Goal: Information Seeking & Learning: Learn about a topic

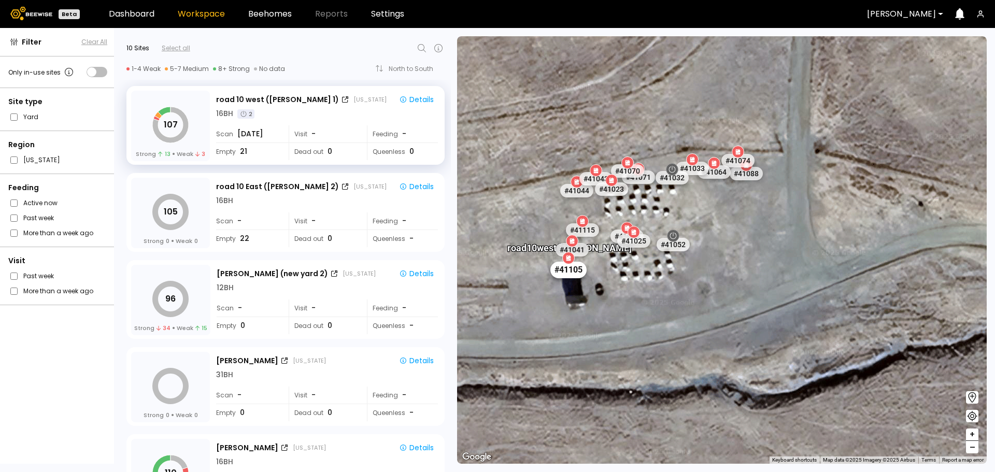
click at [578, 272] on div "# 41105" at bounding box center [568, 269] width 36 height 17
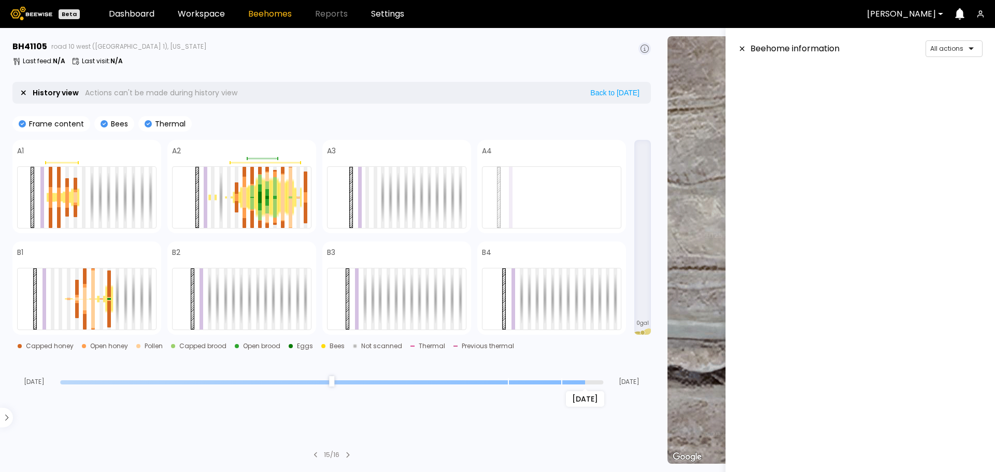
type input "*"
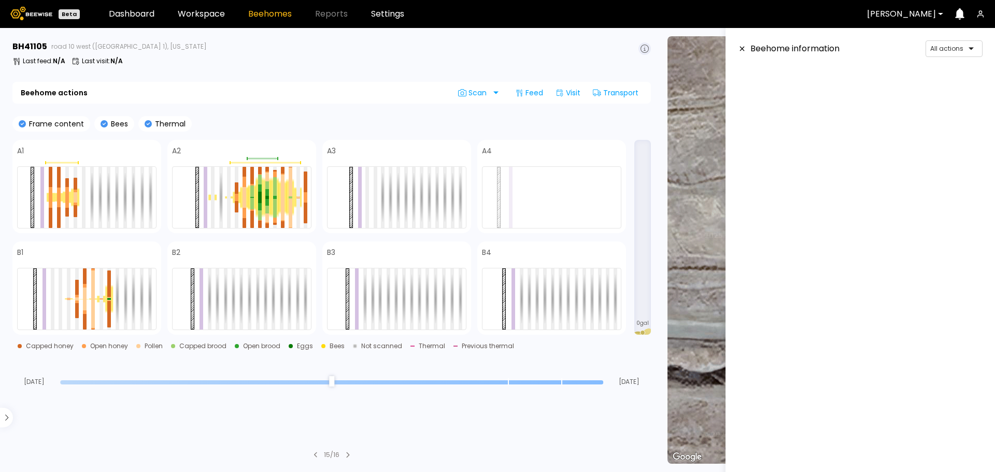
drag, startPoint x: 600, startPoint y: 381, endPoint x: 617, endPoint y: 382, distance: 17.1
click at [603, 382] on input "range" at bounding box center [331, 382] width 543 height 4
click at [377, 196] on div at bounding box center [376, 197] width 4 height 61
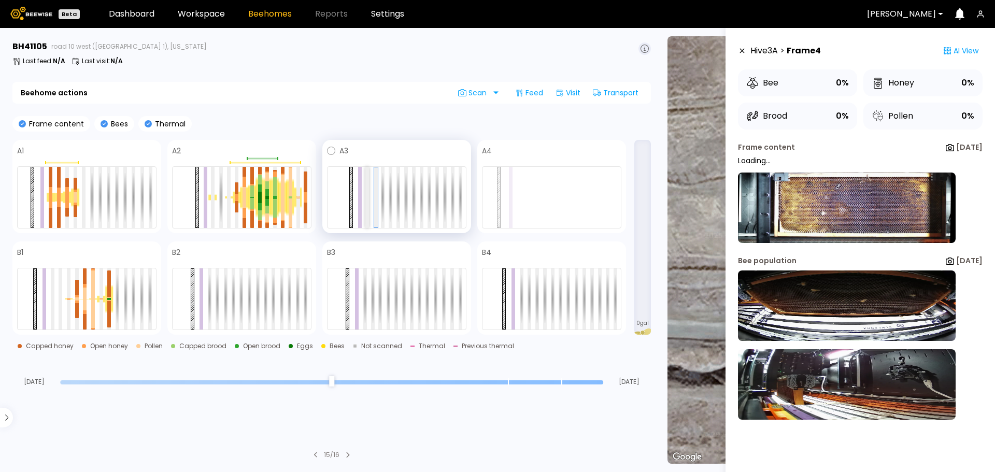
click at [366, 199] on div at bounding box center [367, 197] width 4 height 61
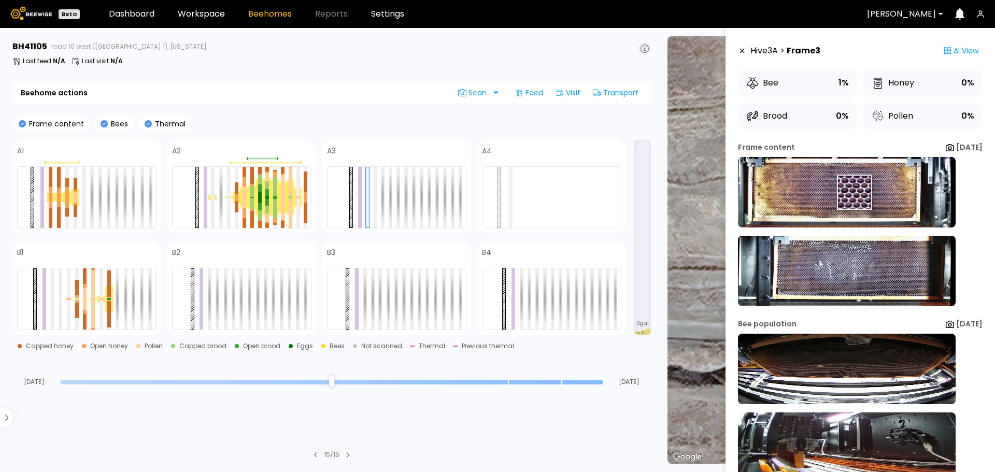
click at [842, 192] on img at bounding box center [847, 192] width 218 height 70
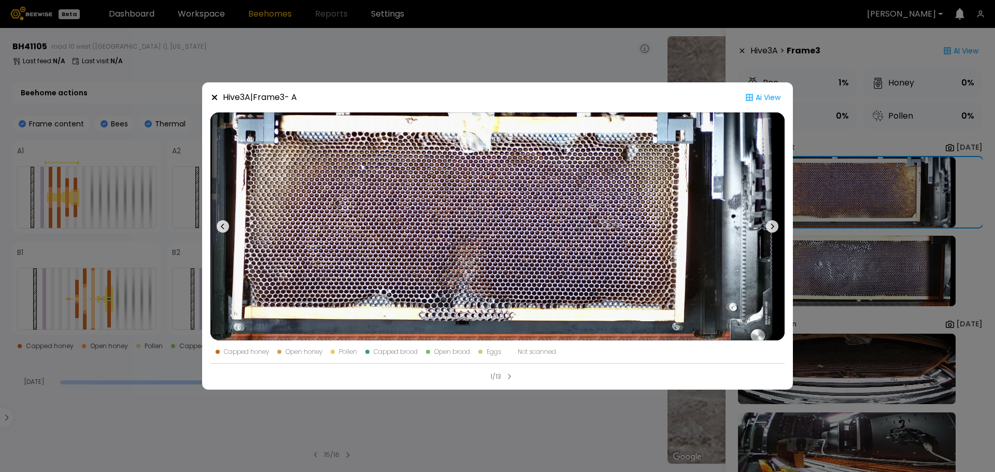
click at [863, 258] on div "Hive 3 A | Frame 3 - A Ai View Capped honey Open honey Pollen Capped brood Open…" at bounding box center [497, 236] width 995 height 472
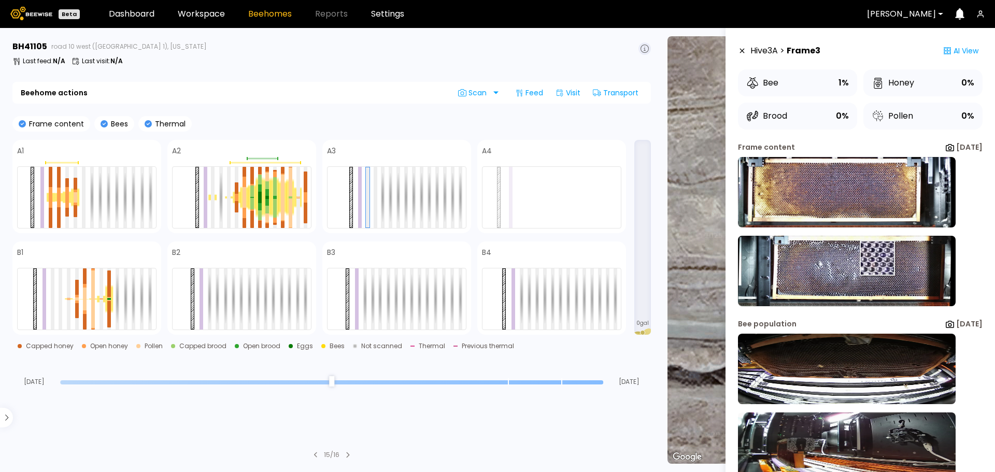
click at [857, 258] on img at bounding box center [847, 271] width 218 height 70
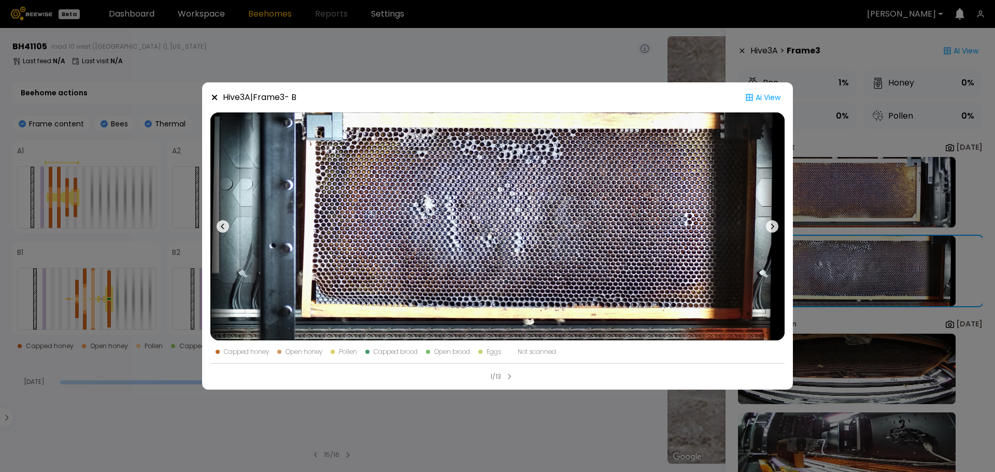
click at [917, 249] on div "Hive 3 A | Frame 3 - B Ai View Capped honey Open honey Pollen Capped brood Open…" at bounding box center [497, 236] width 995 height 472
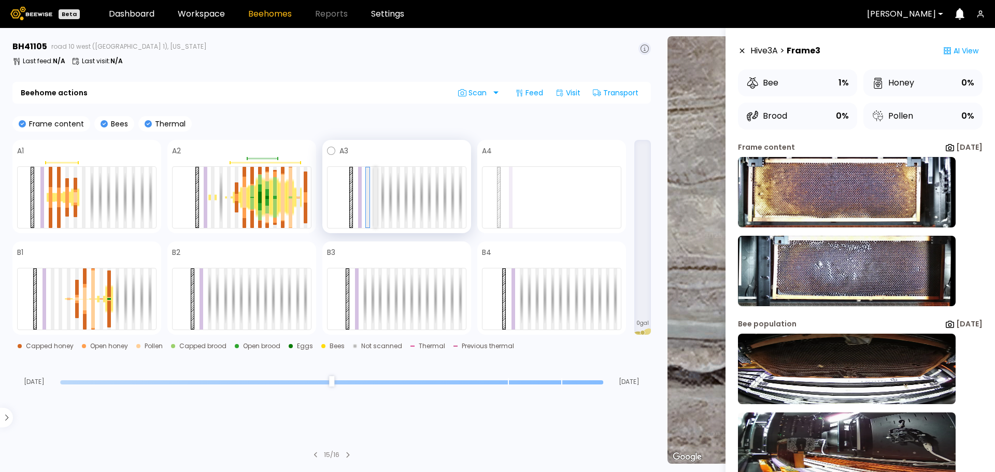
click at [377, 204] on div at bounding box center [376, 197] width 4 height 61
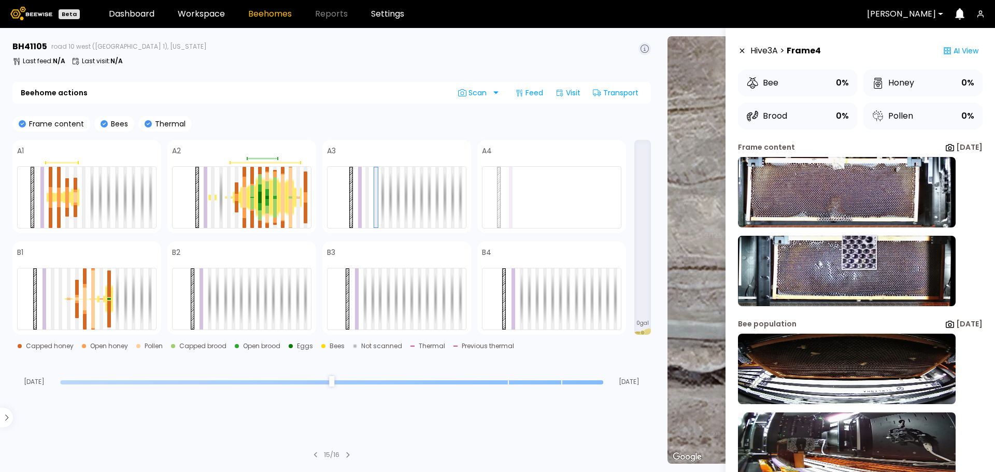
click at [846, 253] on img at bounding box center [847, 271] width 218 height 70
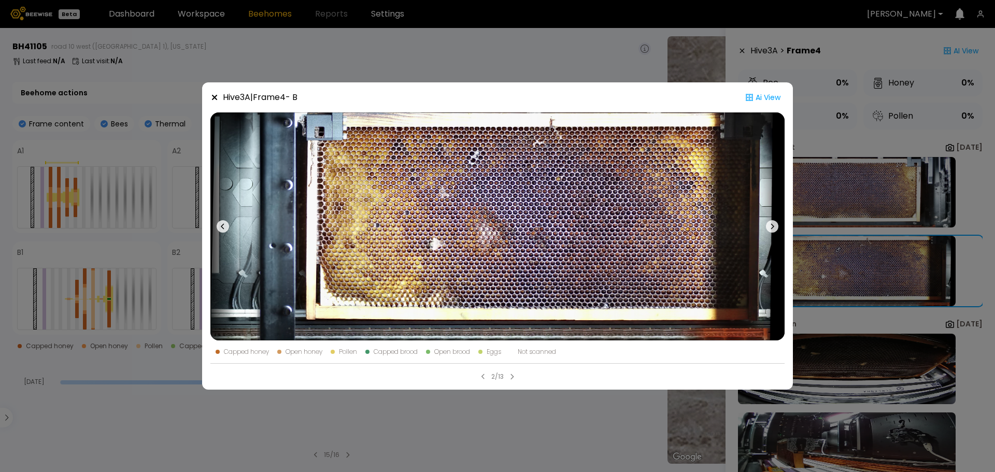
click at [933, 230] on div "Hive 3 A | Frame 4 - B Ai View Capped honey Open honey Pollen Capped brood Open…" at bounding box center [497, 236] width 995 height 472
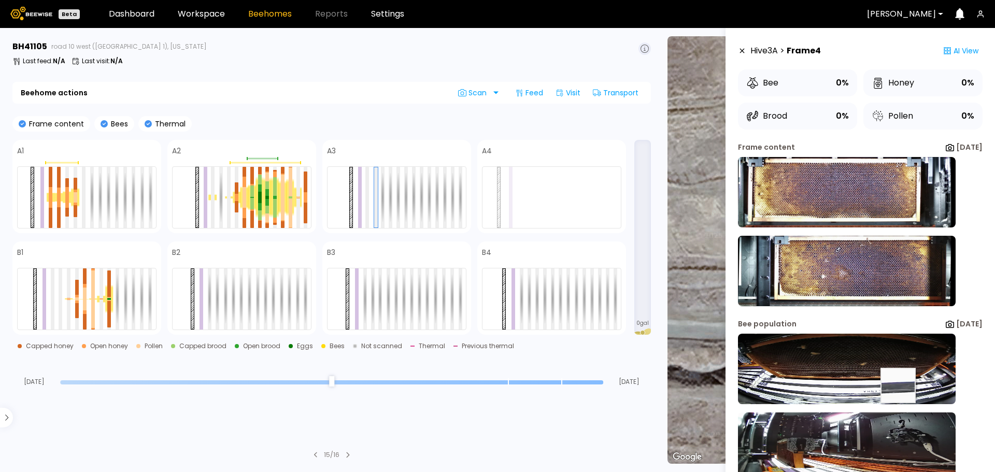
scroll to position [34, 0]
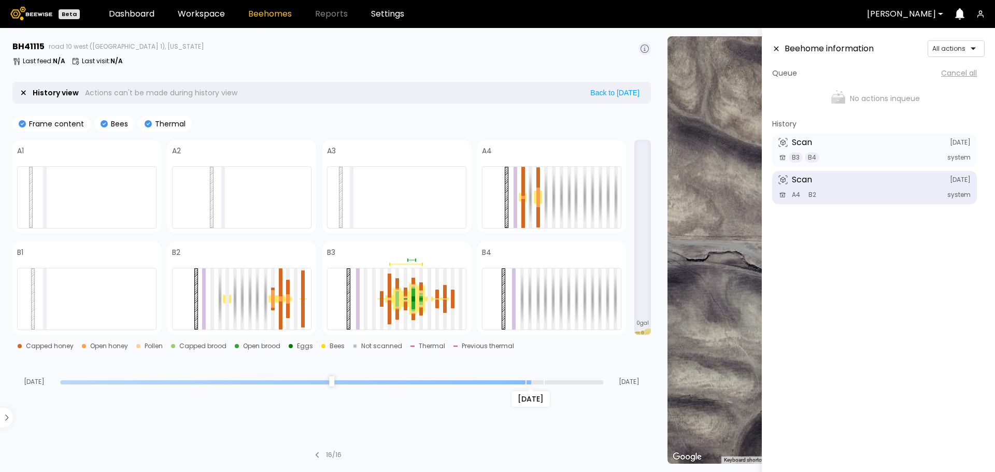
drag, startPoint x: 599, startPoint y: 381, endPoint x: 536, endPoint y: 380, distance: 62.7
click at [536, 380] on input "range" at bounding box center [331, 382] width 543 height 4
click at [212, 291] on div at bounding box center [212, 298] width 4 height 61
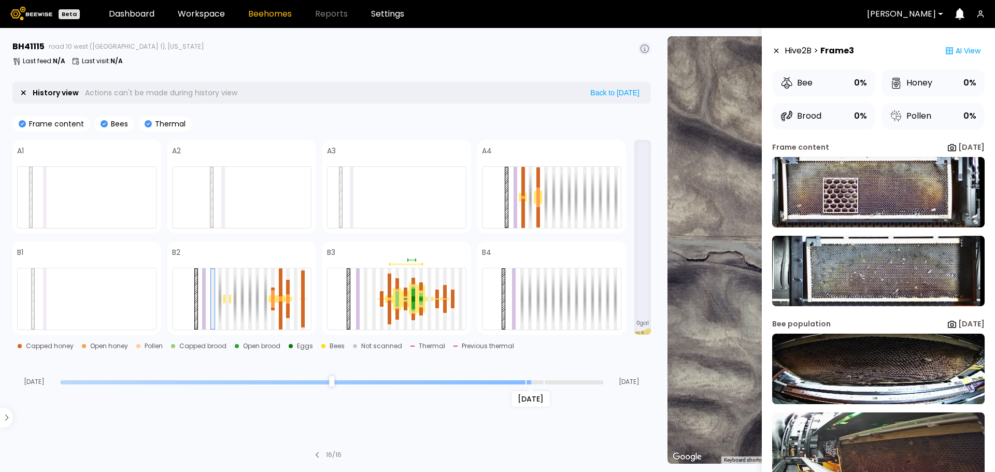
click at [841, 191] on img at bounding box center [878, 192] width 212 height 70
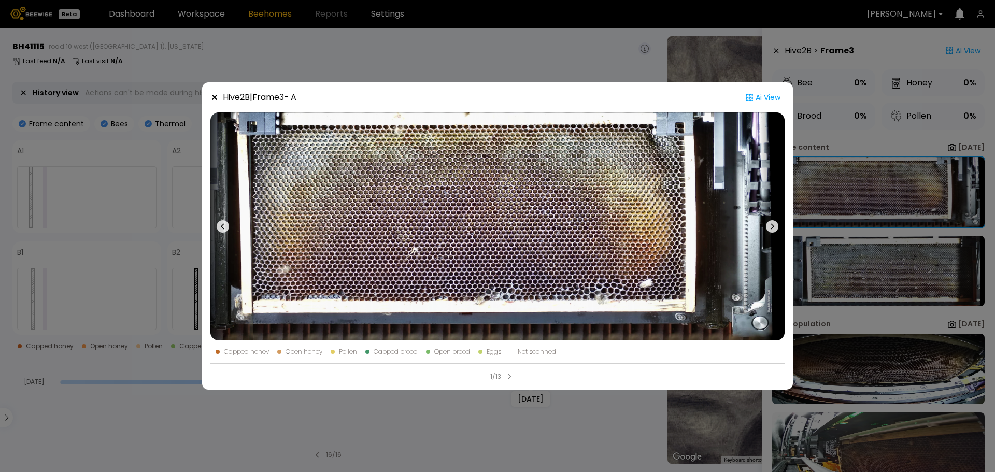
click at [503, 63] on div "Hive 2 B | Frame 3 - A Ai View Capped honey Open honey Pollen Capped brood Open…" at bounding box center [497, 236] width 995 height 472
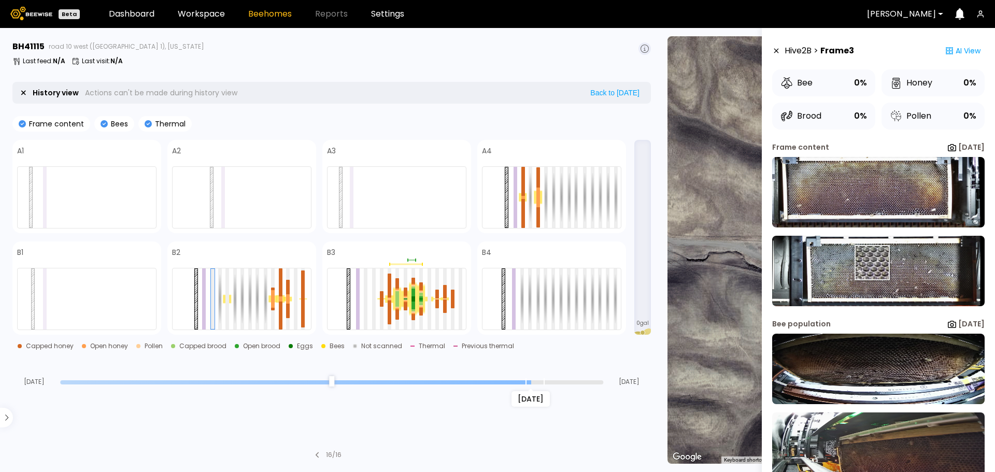
click at [871, 263] on img at bounding box center [878, 271] width 212 height 70
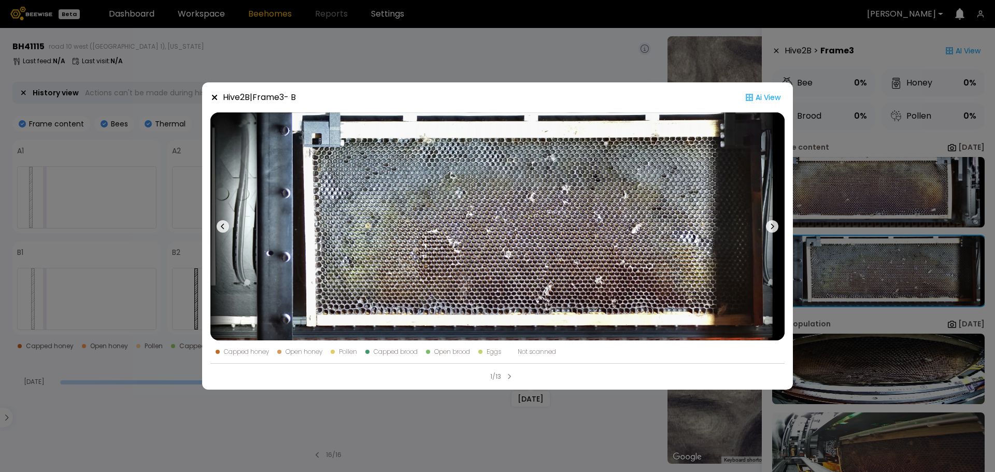
click at [501, 70] on div "Hive 2 B | Frame 3 - B Ai View Capped honey Open honey Pollen Capped brood Open…" at bounding box center [497, 236] width 995 height 472
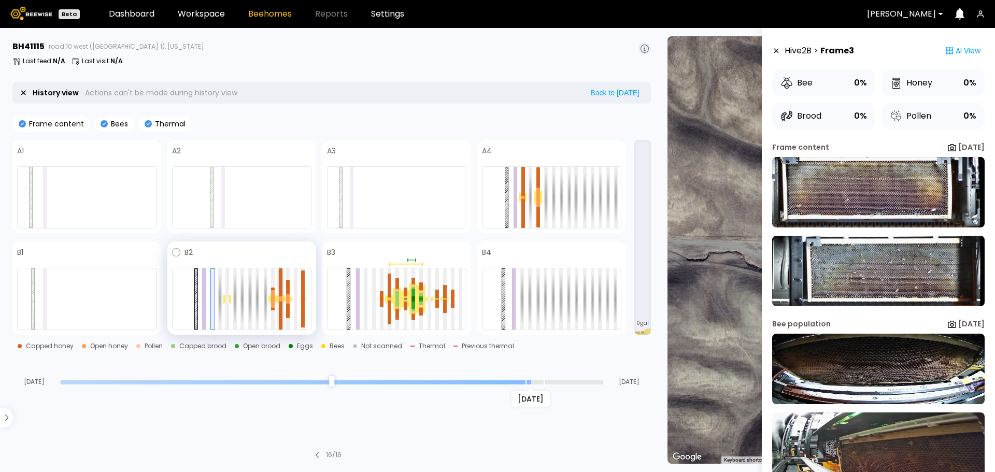
click at [280, 300] on div at bounding box center [281, 300] width 4 height 3
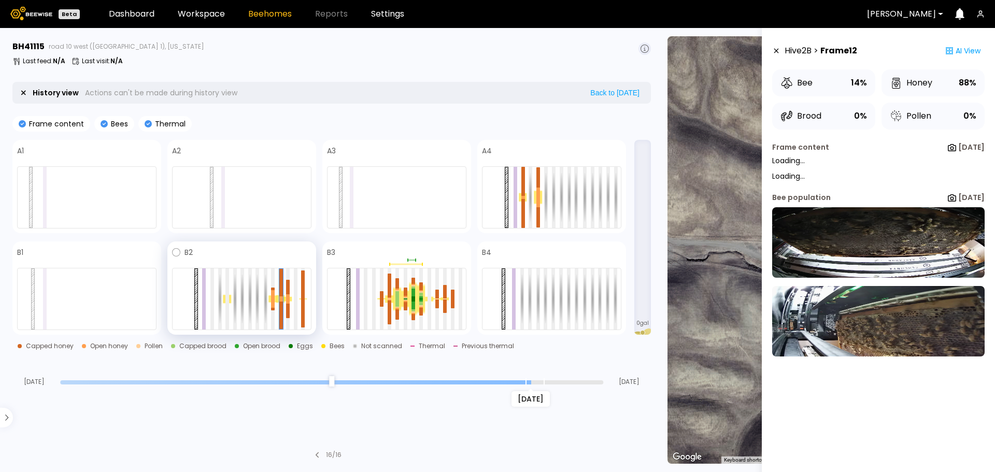
click at [222, 290] on div at bounding box center [241, 299] width 139 height 62
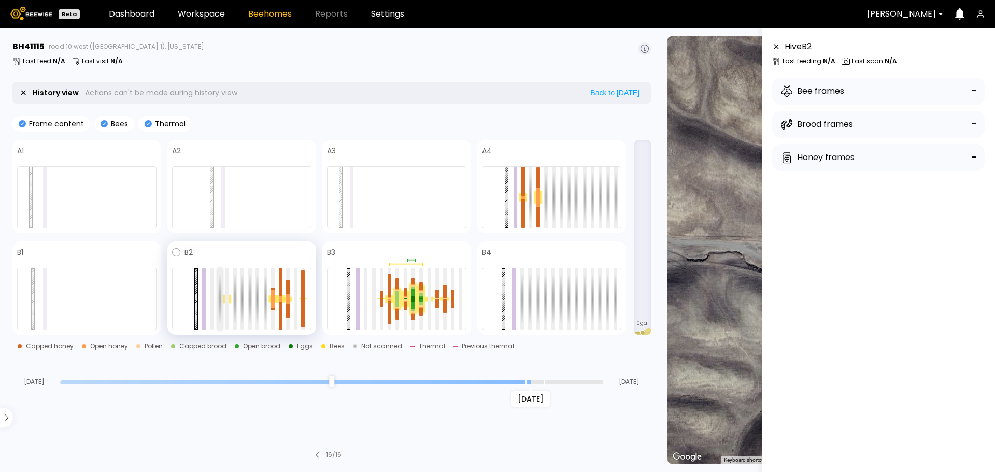
click at [219, 291] on div at bounding box center [220, 298] width 4 height 61
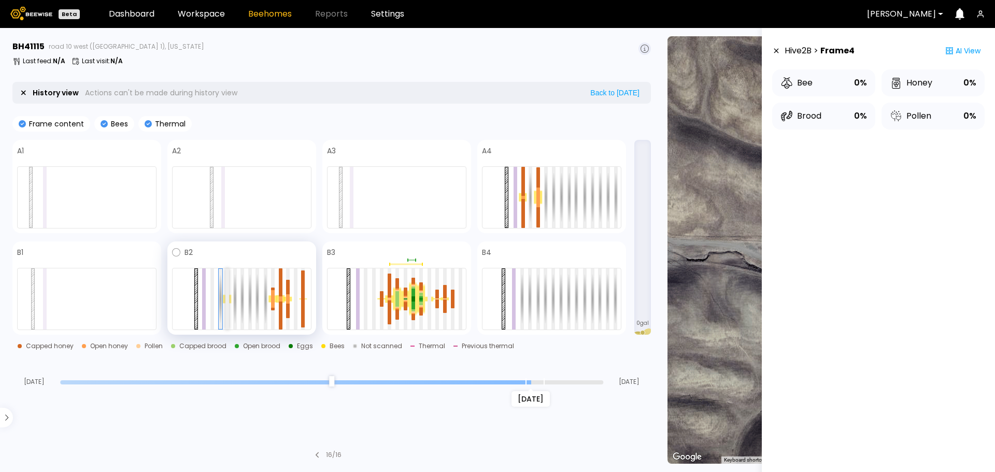
click at [228, 290] on div at bounding box center [227, 298] width 4 height 61
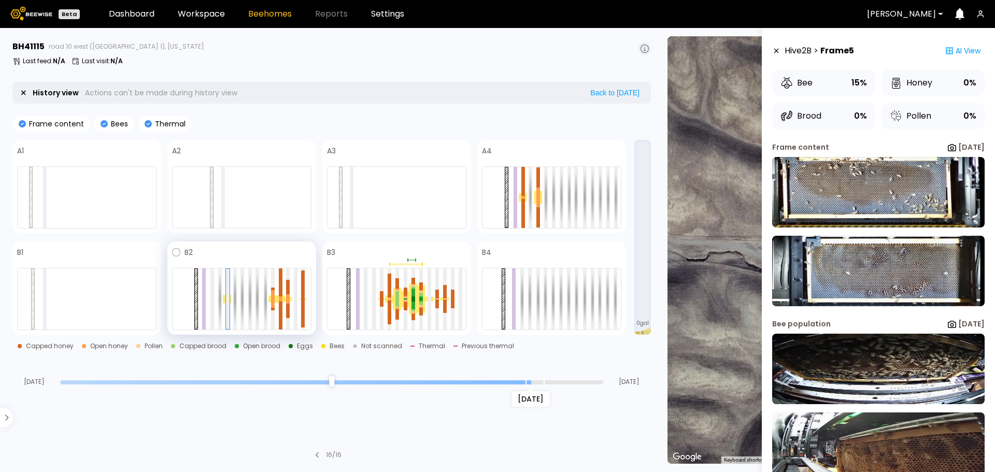
click at [222, 296] on div at bounding box center [241, 299] width 139 height 62
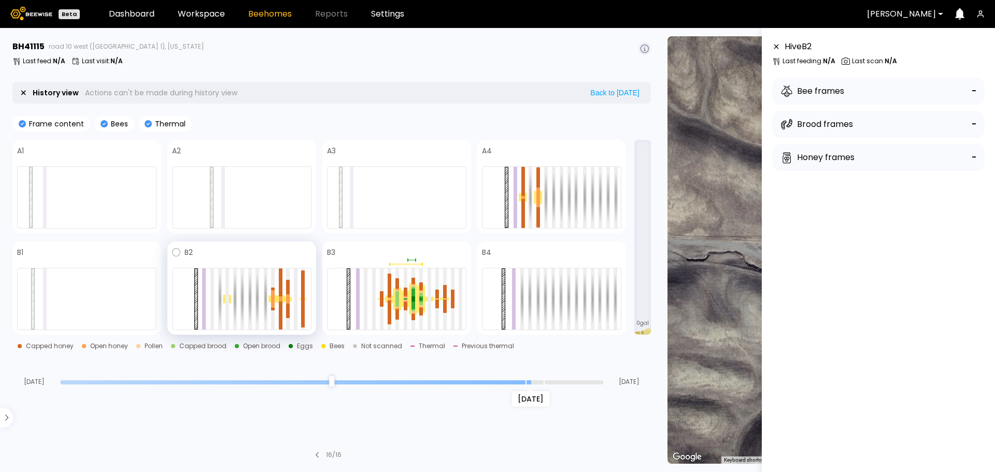
click at [217, 300] on div at bounding box center [241, 299] width 139 height 62
click at [218, 299] on div at bounding box center [220, 298] width 4 height 61
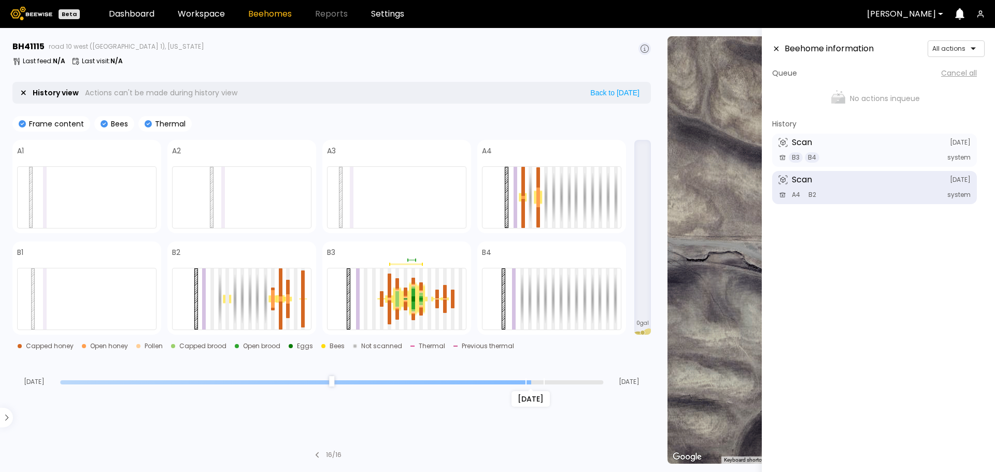
drag, startPoint x: 530, startPoint y: 385, endPoint x: 521, endPoint y: 380, distance: 9.7
click at [521, 380] on input "range" at bounding box center [331, 382] width 543 height 4
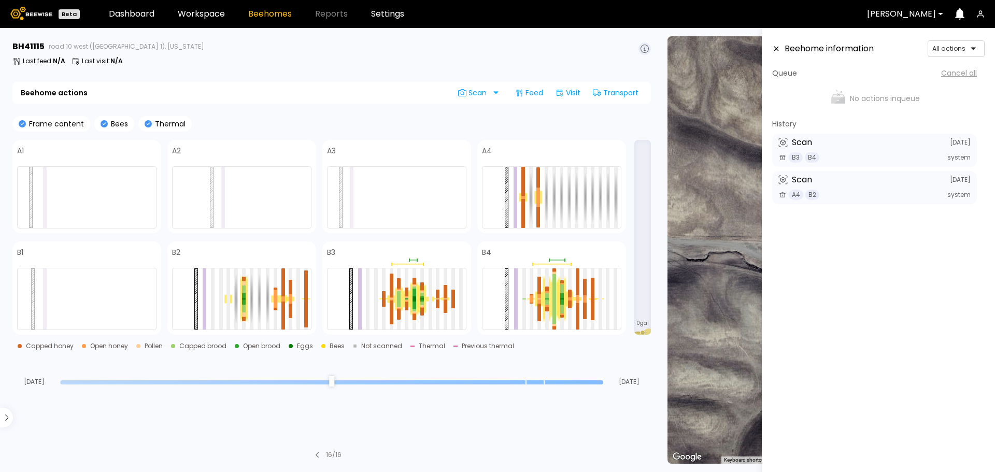
drag, startPoint x: 526, startPoint y: 381, endPoint x: 635, endPoint y: 388, distance: 109.0
click at [603, 385] on input "range" at bounding box center [331, 382] width 543 height 4
click at [221, 303] on div at bounding box center [221, 298] width 4 height 61
drag, startPoint x: 600, startPoint y: 380, endPoint x: 632, endPoint y: 382, distance: 32.2
click at [603, 382] on input "range" at bounding box center [331, 382] width 543 height 4
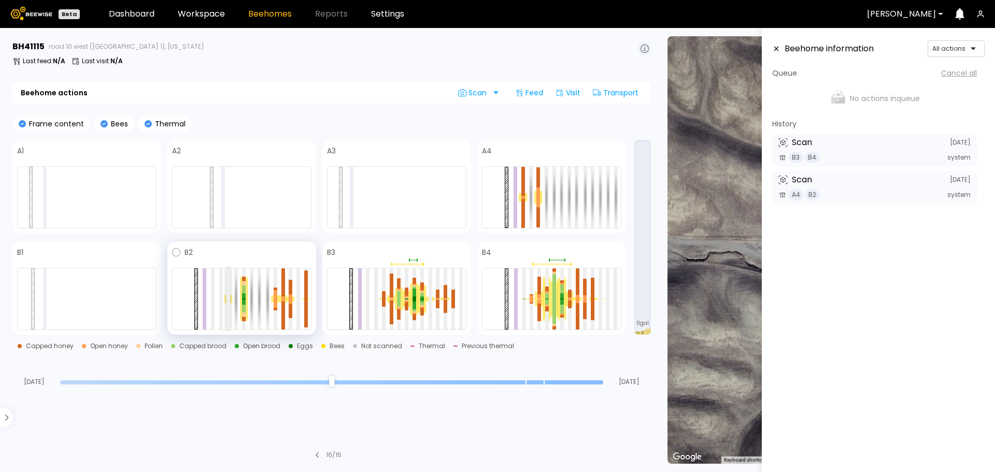
click at [228, 303] on div at bounding box center [228, 298] width 4 height 61
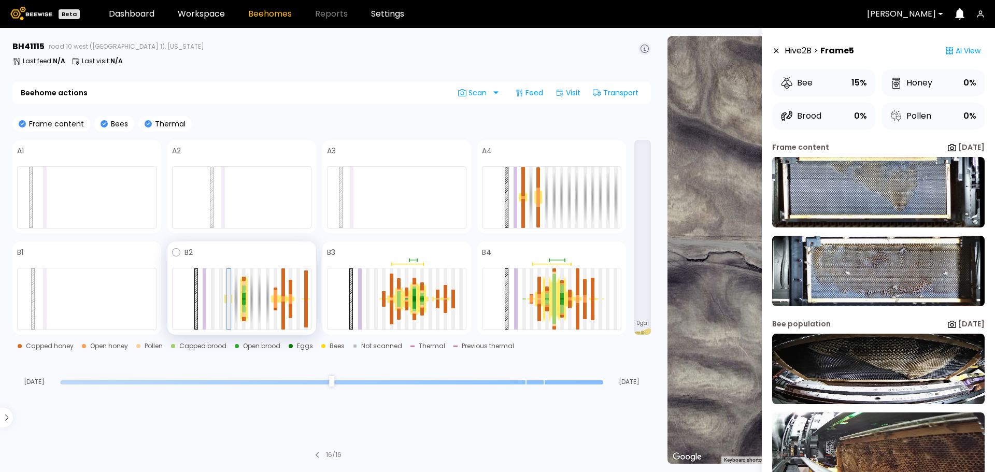
click at [229, 300] on div at bounding box center [229, 299] width 4 height 60
click at [221, 291] on div at bounding box center [221, 298] width 4 height 61
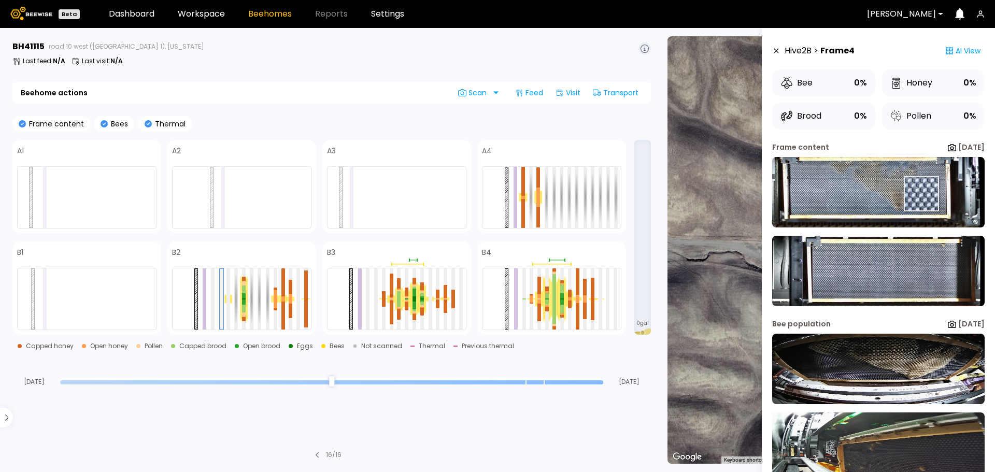
click at [920, 194] on img at bounding box center [878, 192] width 212 height 70
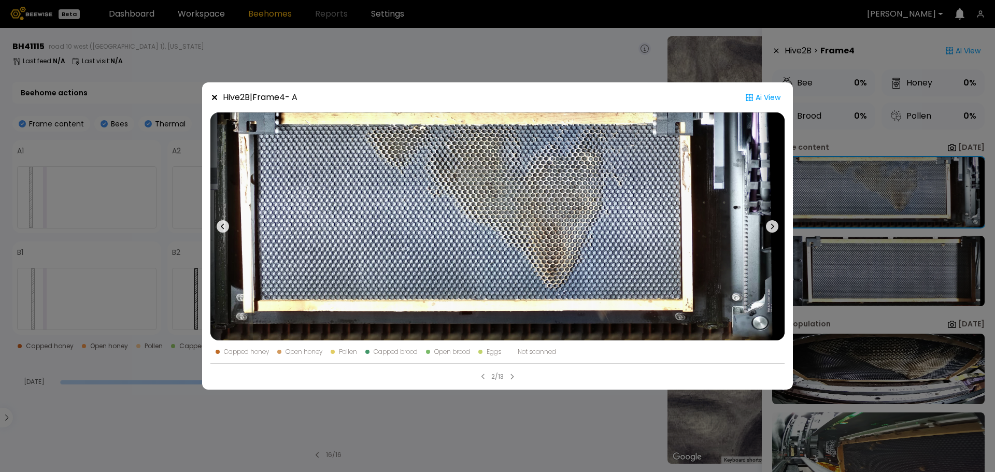
click at [337, 55] on div "Hive 2 B | Frame 4 - A Ai View Capped honey Open honey Pollen Capped brood Open…" at bounding box center [497, 236] width 995 height 472
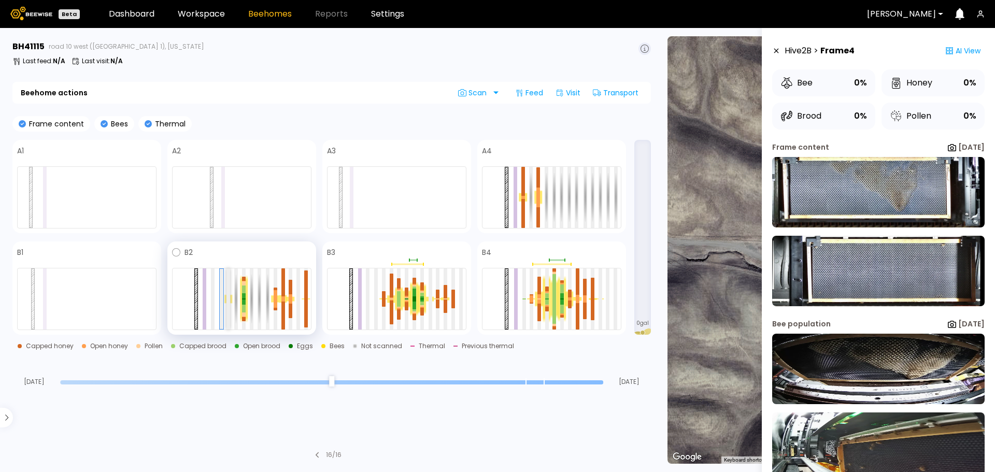
click at [229, 298] on div at bounding box center [228, 298] width 4 height 61
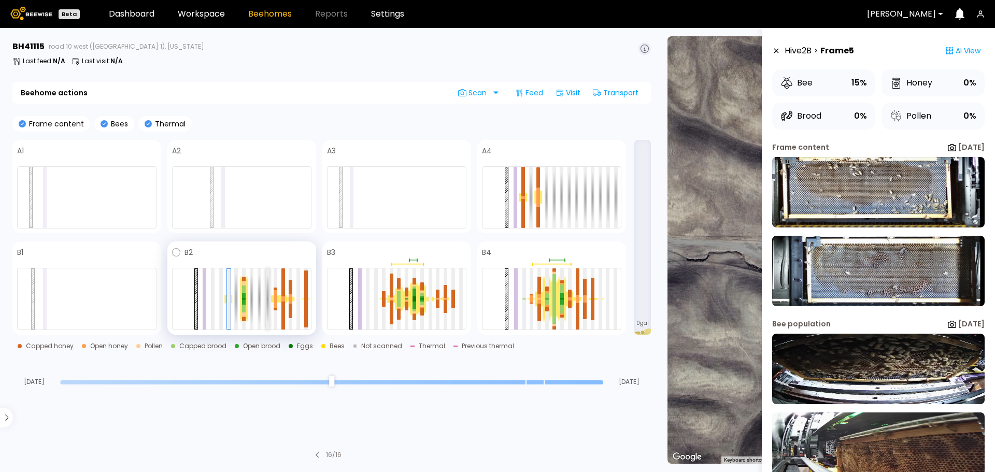
click at [267, 295] on div at bounding box center [268, 298] width 4 height 61
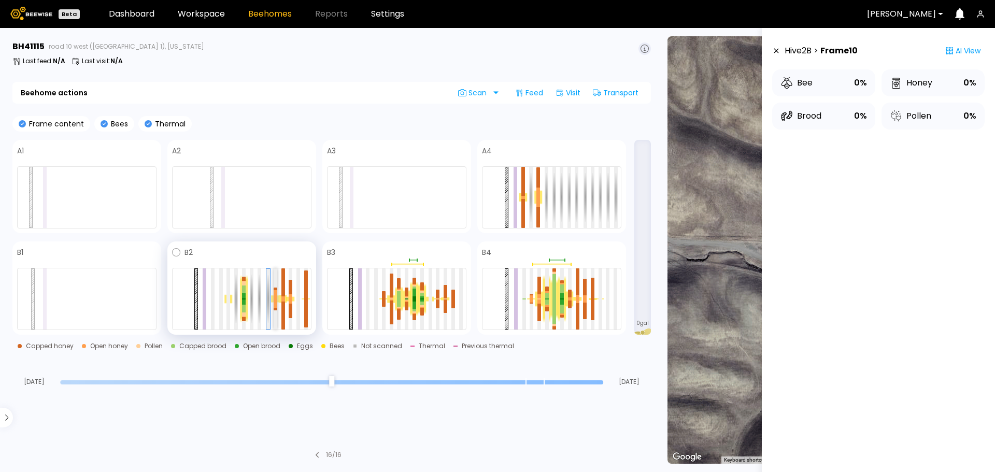
click at [275, 296] on div at bounding box center [276, 294] width 4 height 9
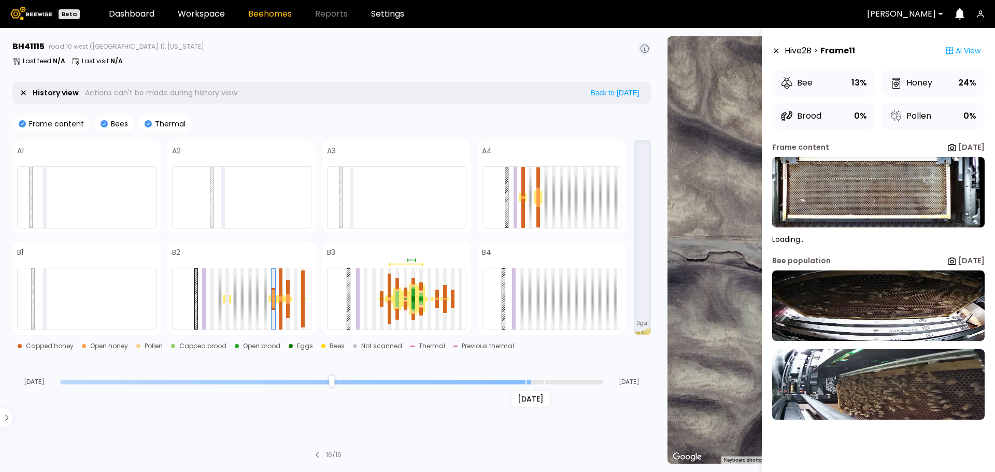
drag, startPoint x: 595, startPoint y: 383, endPoint x: 524, endPoint y: 384, distance: 71.0
click at [524, 384] on input "range" at bounding box center [331, 382] width 543 height 4
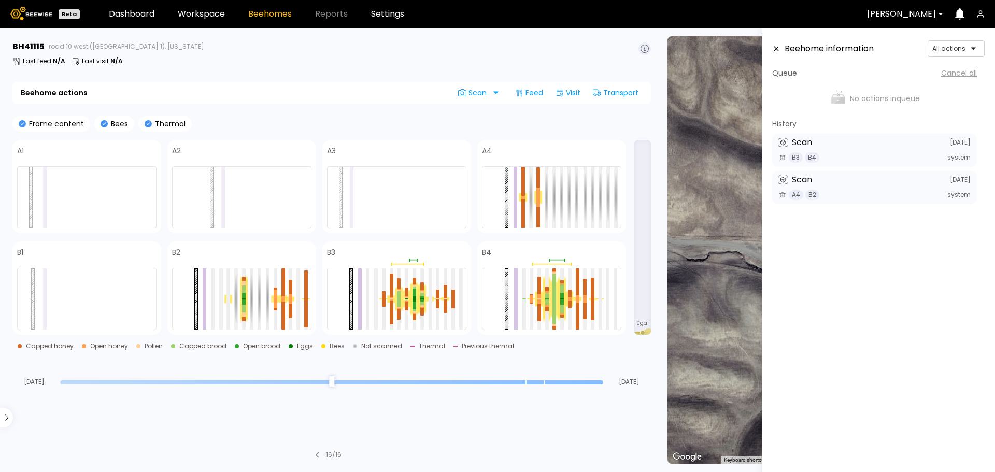
drag, startPoint x: 531, startPoint y: 382, endPoint x: 672, endPoint y: 393, distance: 140.8
type input "*"
click at [603, 385] on input "range" at bounding box center [331, 382] width 543 height 4
